Goal: Information Seeking & Learning: Learn about a topic

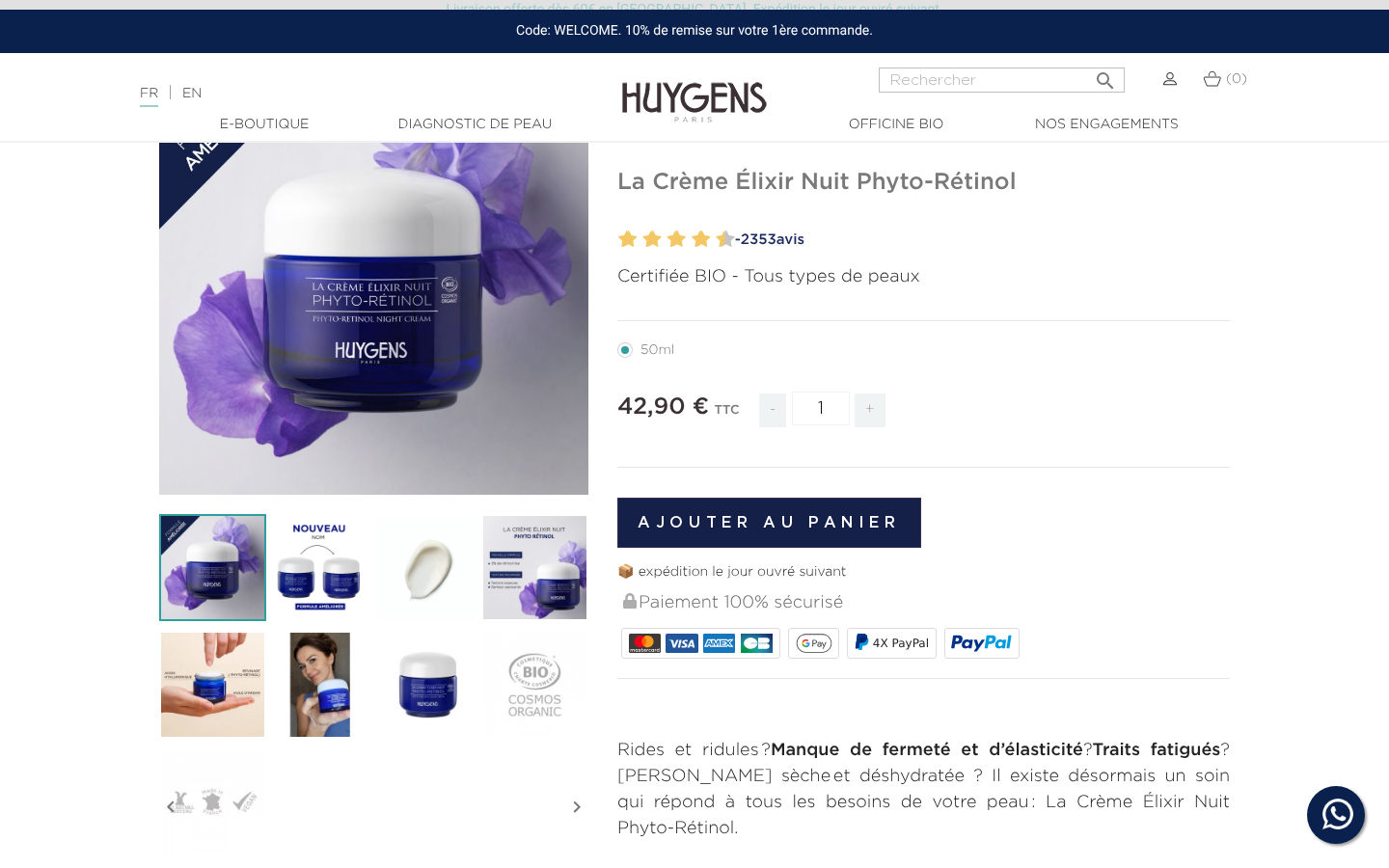
scroll to position [185, 0]
click at [329, 546] on img at bounding box center [319, 566] width 107 height 107
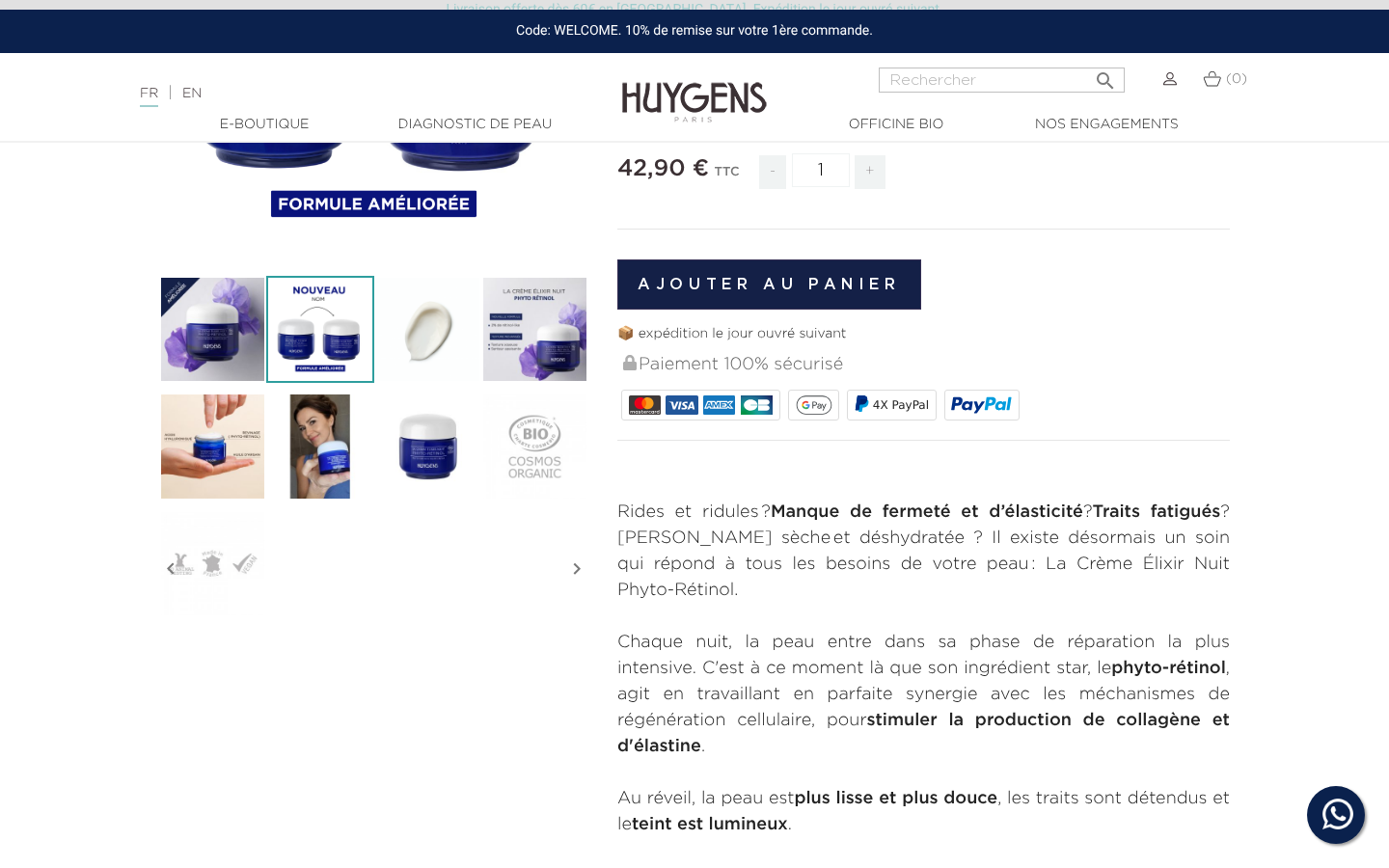
scroll to position [526, 0]
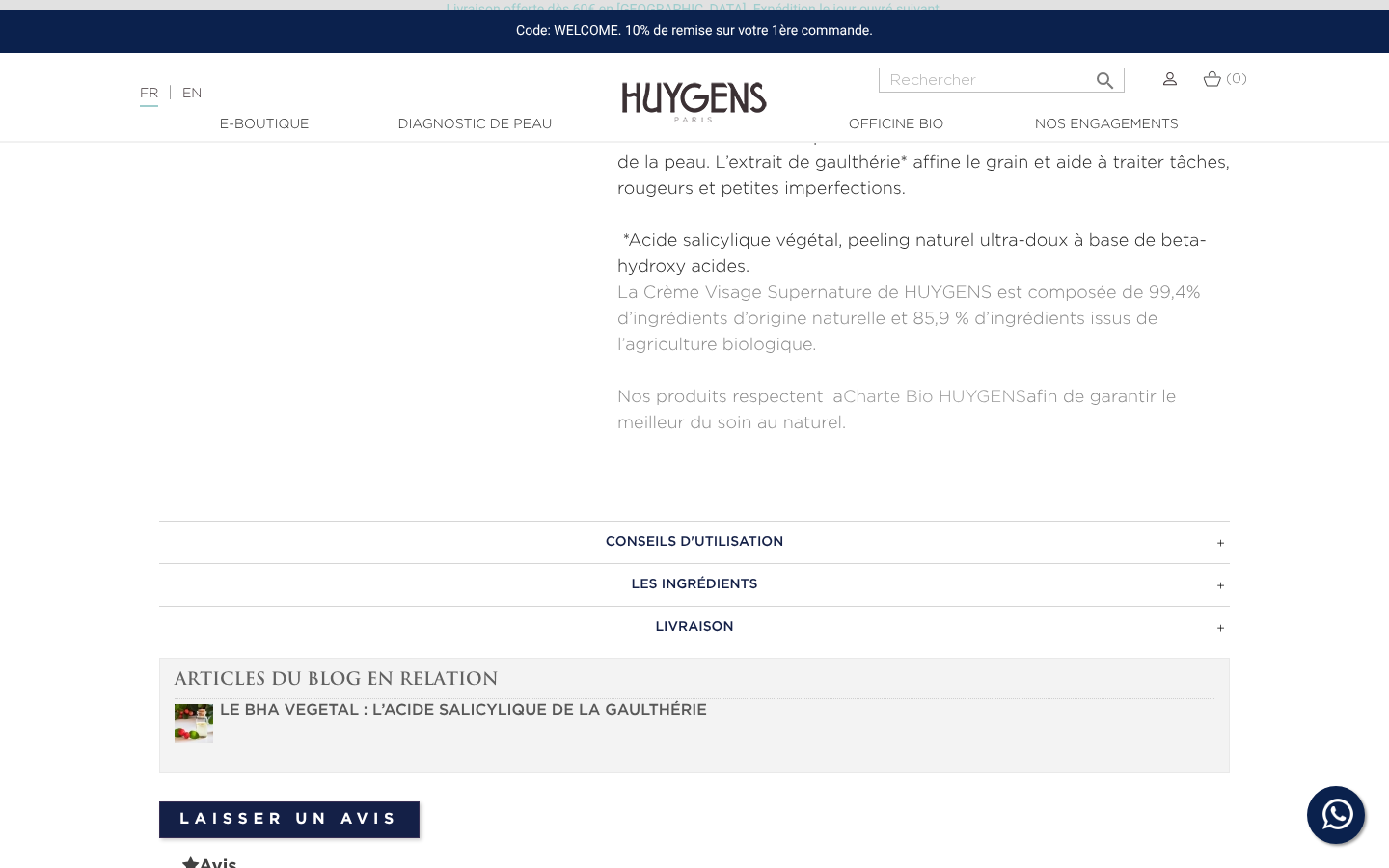
scroll to position [866, 0]
click at [721, 541] on h3 "CONSEILS D'UTILISATION" at bounding box center [694, 539] width 1070 height 42
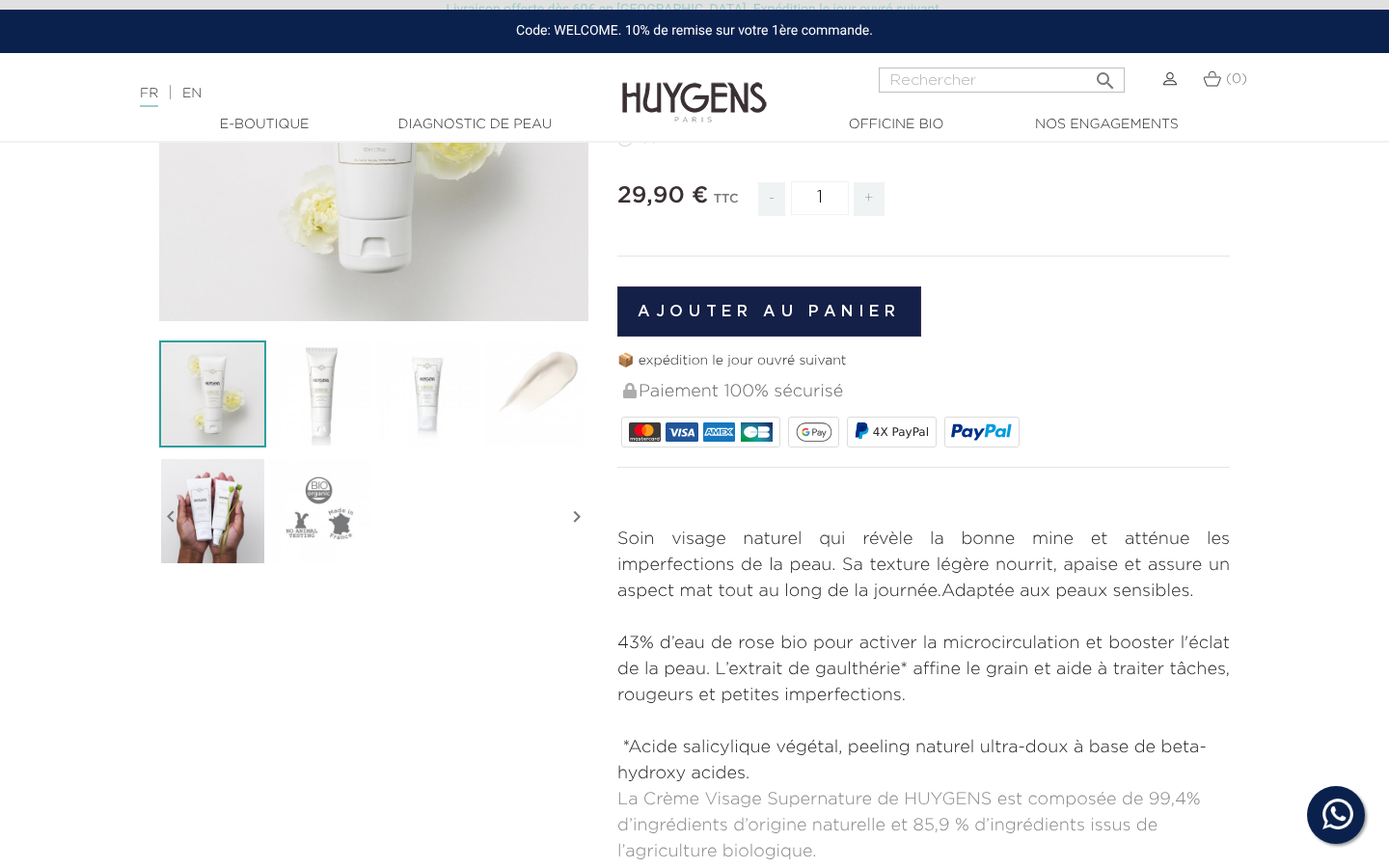
scroll to position [233, 0]
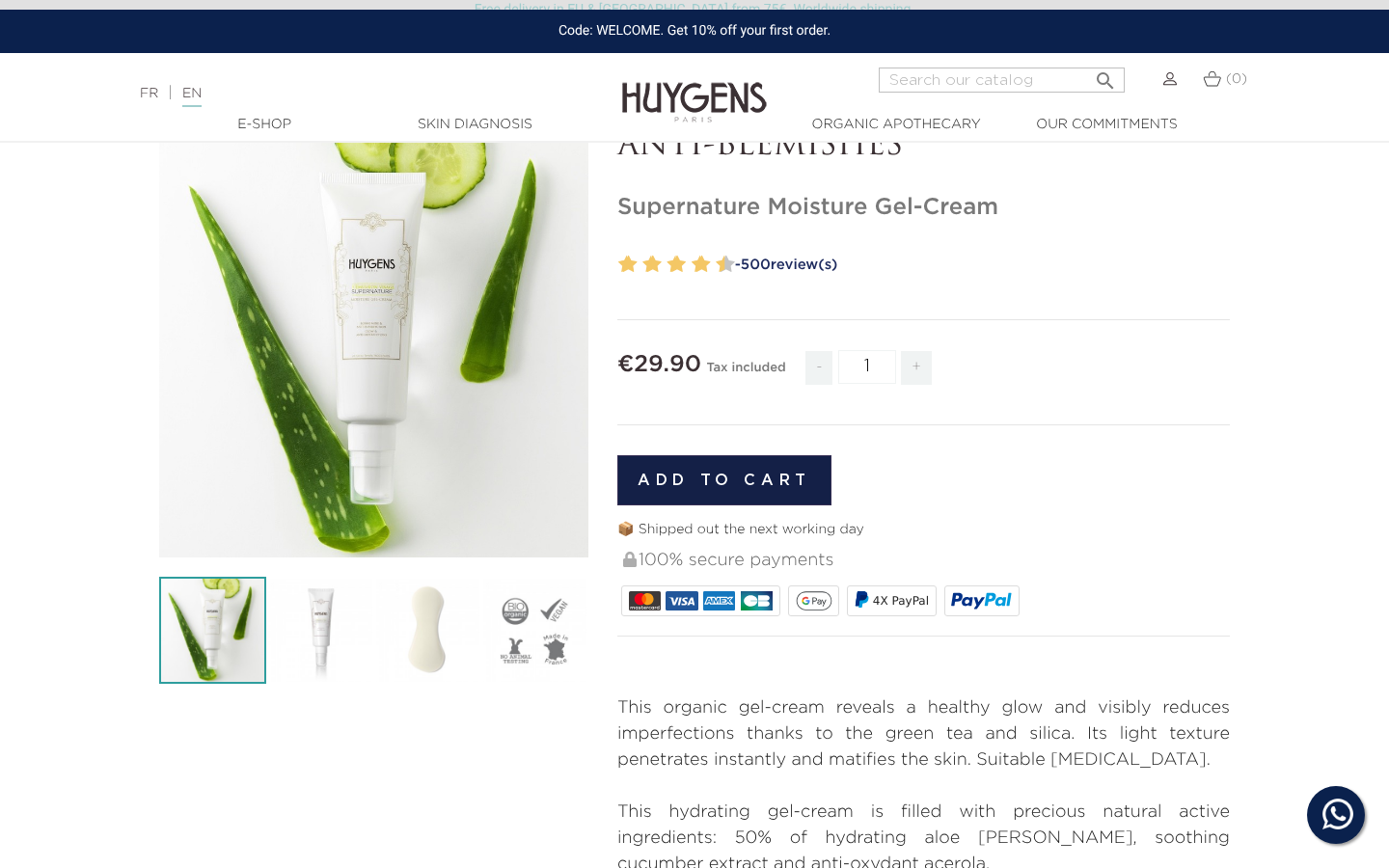
scroll to position [361, 0]
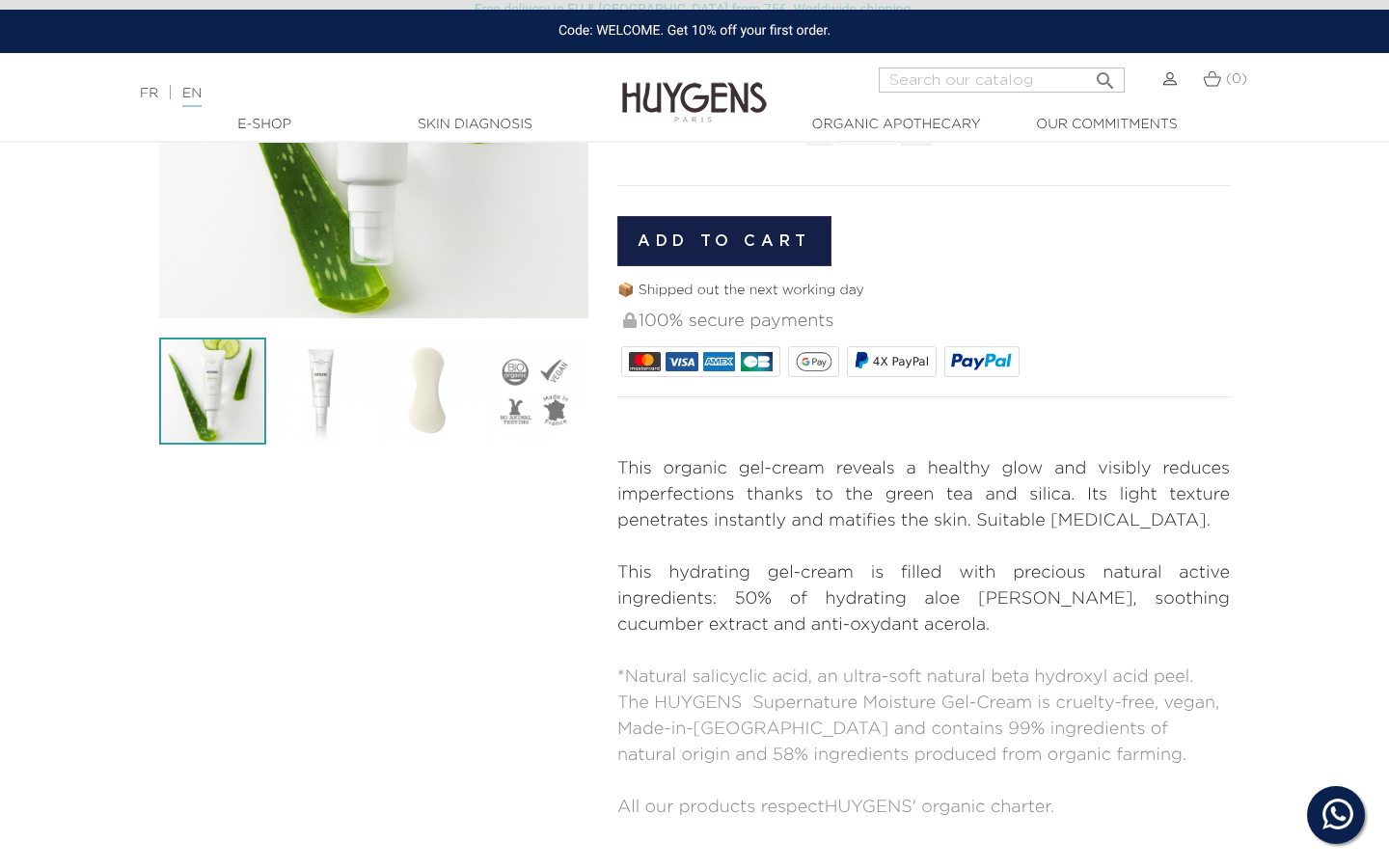
click at [714, 501] on p "This organic gel-cream reveals a healthy glow and visibly reduces imperfections…" at bounding box center [923, 495] width 612 height 78
